Goal: Find specific page/section: Find specific page/section

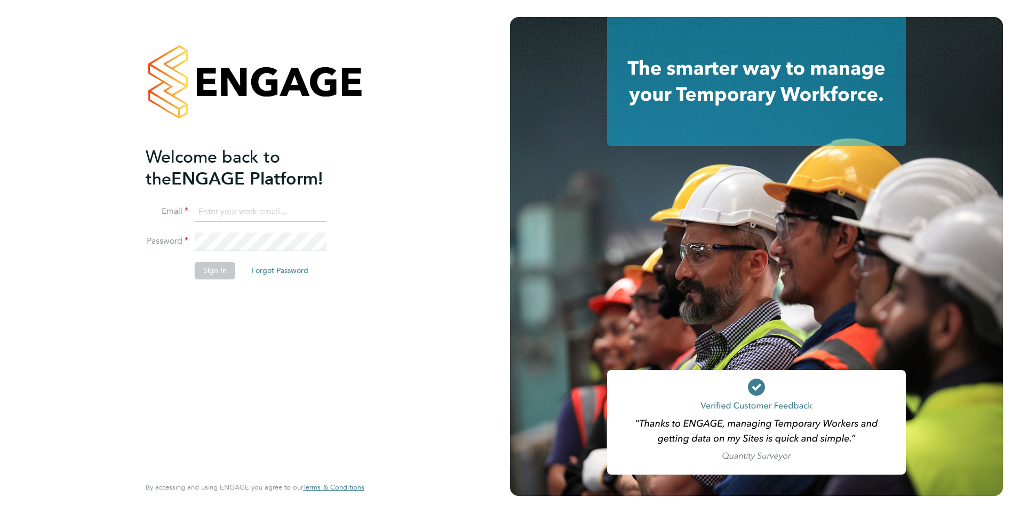
type input "[EMAIL_ADDRESS][DOMAIN_NAME]"
click at [218, 264] on button "Sign In" at bounding box center [215, 270] width 41 height 17
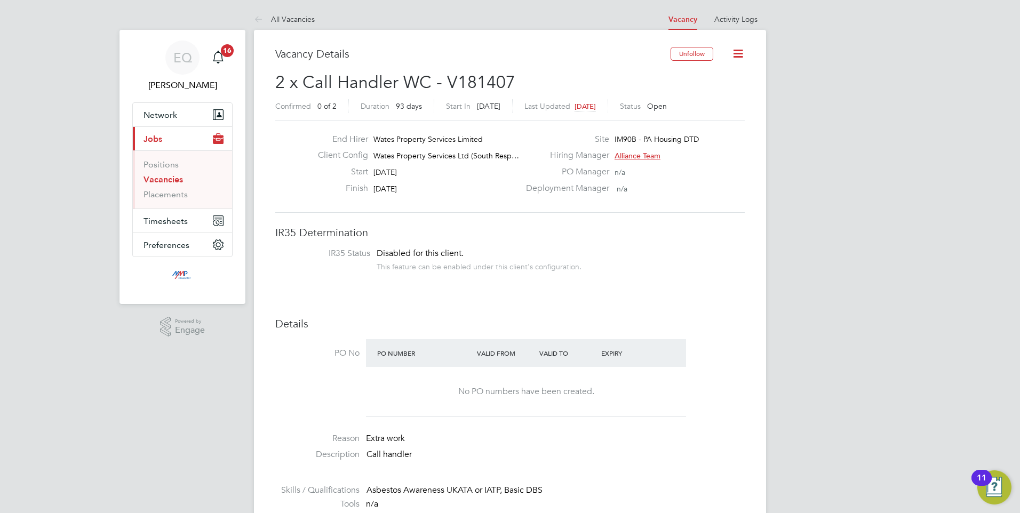
click at [179, 179] on link "Vacancies" at bounding box center [163, 179] width 39 height 10
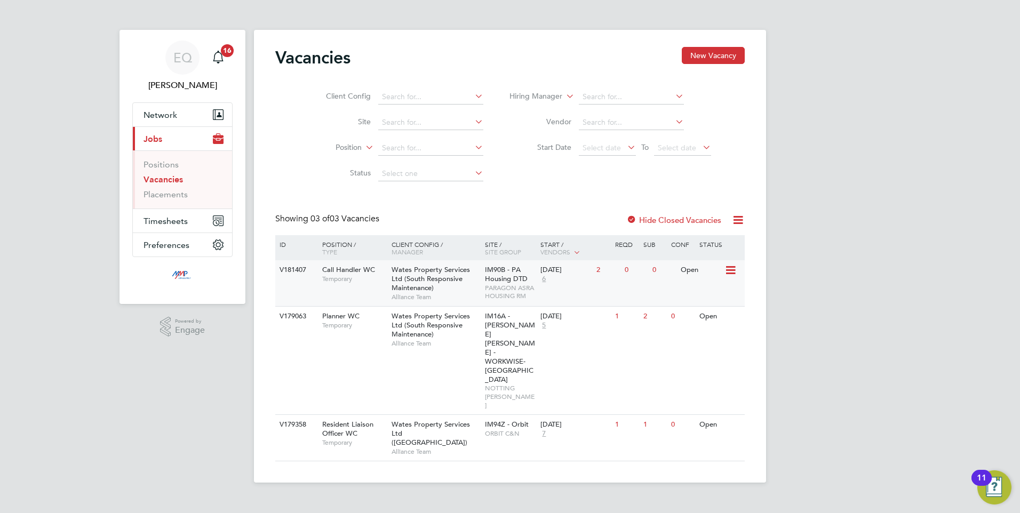
click at [445, 294] on span "Alliance Team" at bounding box center [436, 297] width 88 height 9
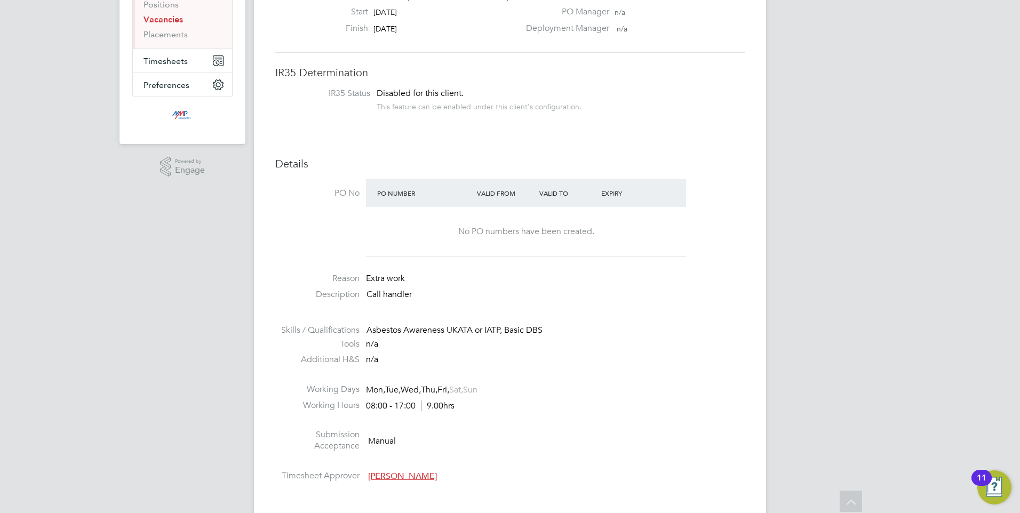
scroll to position [17, 230]
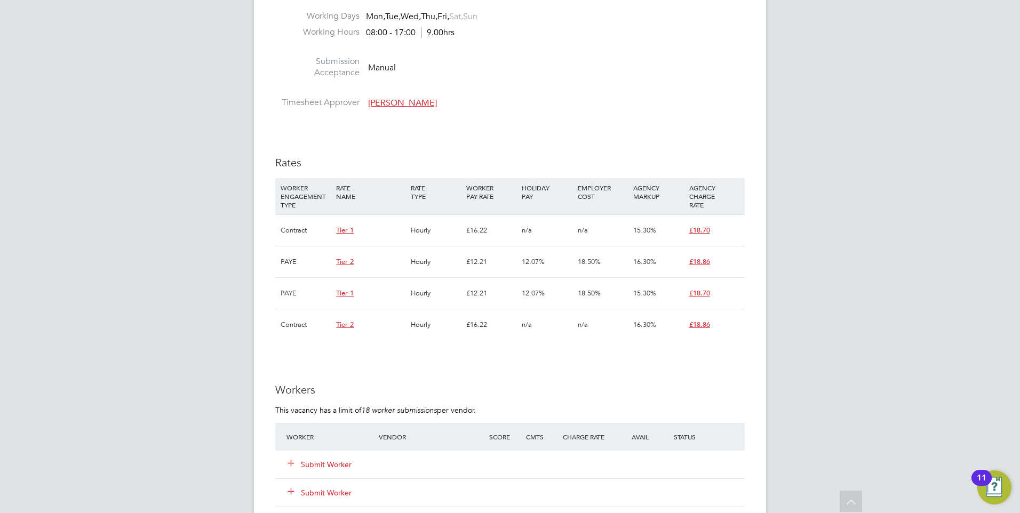
click at [839, 255] on div "EQ Eva Quinn Notifications 16 Applications: Network Businesses Sites Workers Co…" at bounding box center [510, 221] width 1020 height 1509
